Goal: Task Accomplishment & Management: Manage account settings

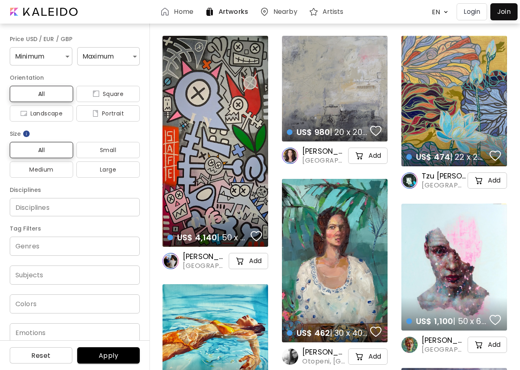
click at [473, 12] on p "Login" at bounding box center [472, 12] width 17 height 10
